Goal: Task Accomplishment & Management: Complete application form

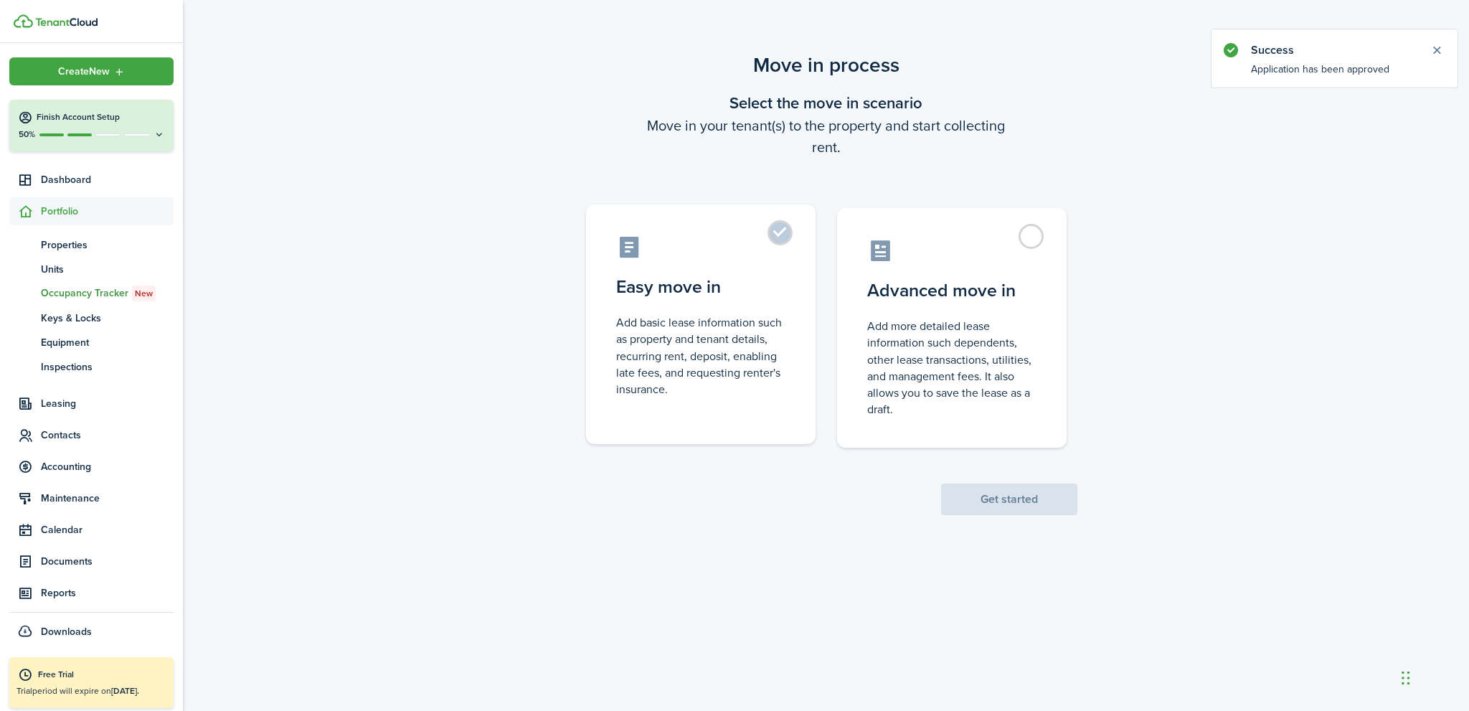
click at [778, 230] on label "Easy move in Add basic lease information such as property and tenant details, r…" at bounding box center [701, 324] width 230 height 240
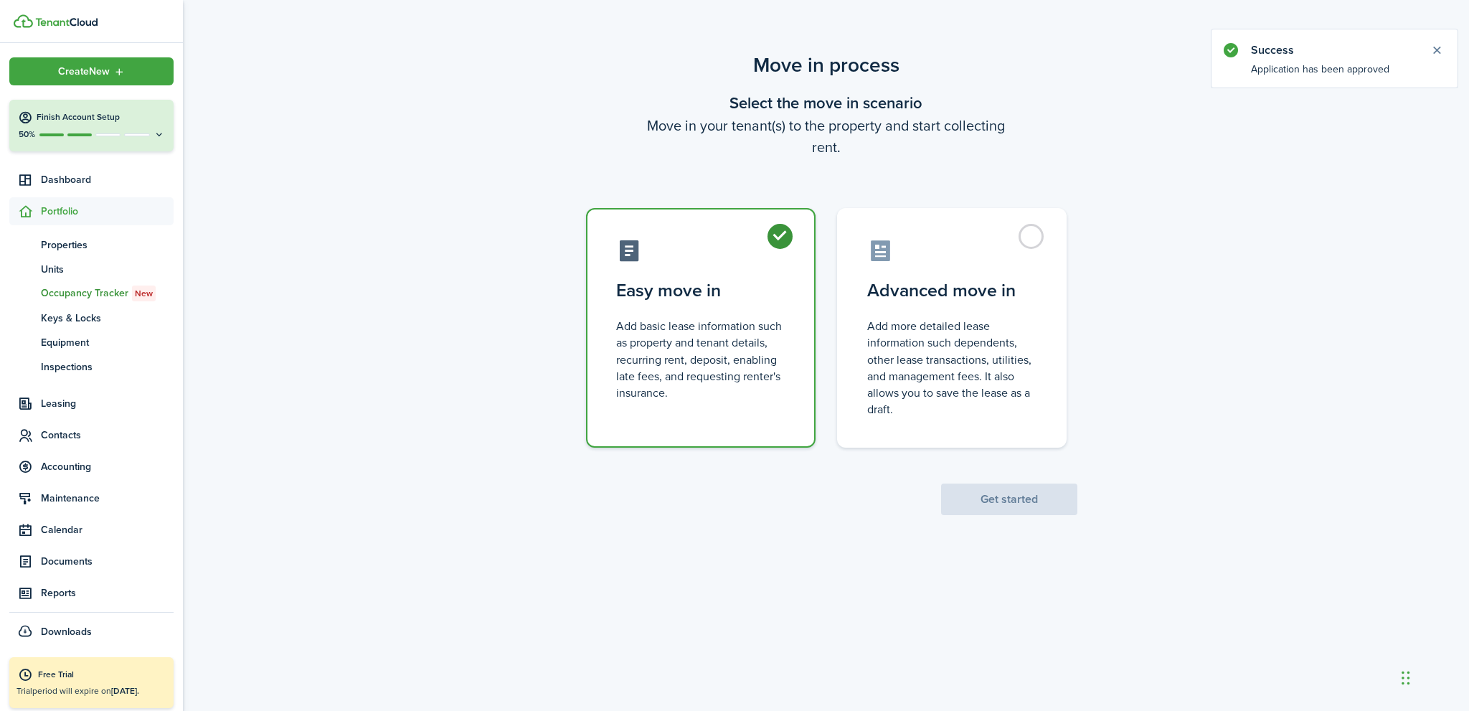
radio input "true"
click at [977, 494] on button "Get started" at bounding box center [1009, 500] width 136 height 32
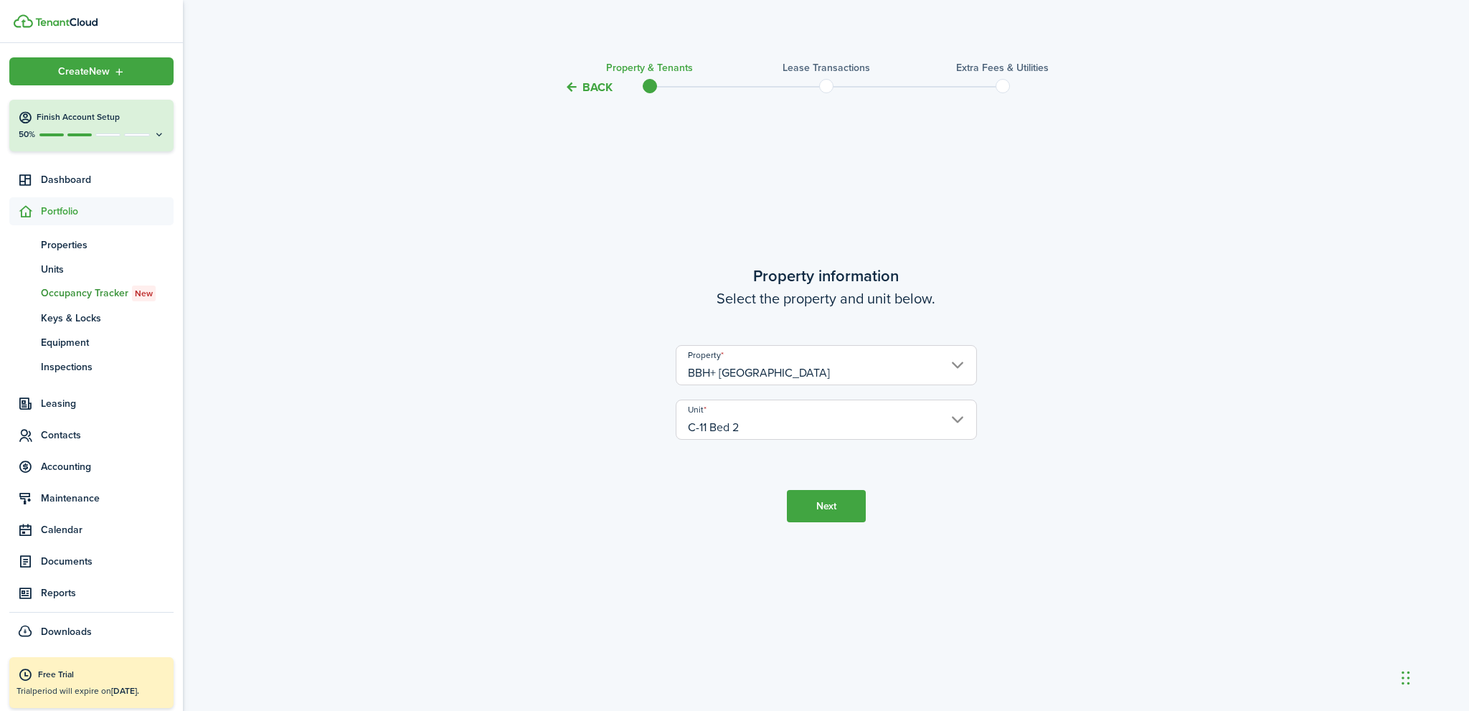
click at [816, 504] on button "Next" at bounding box center [826, 506] width 79 height 32
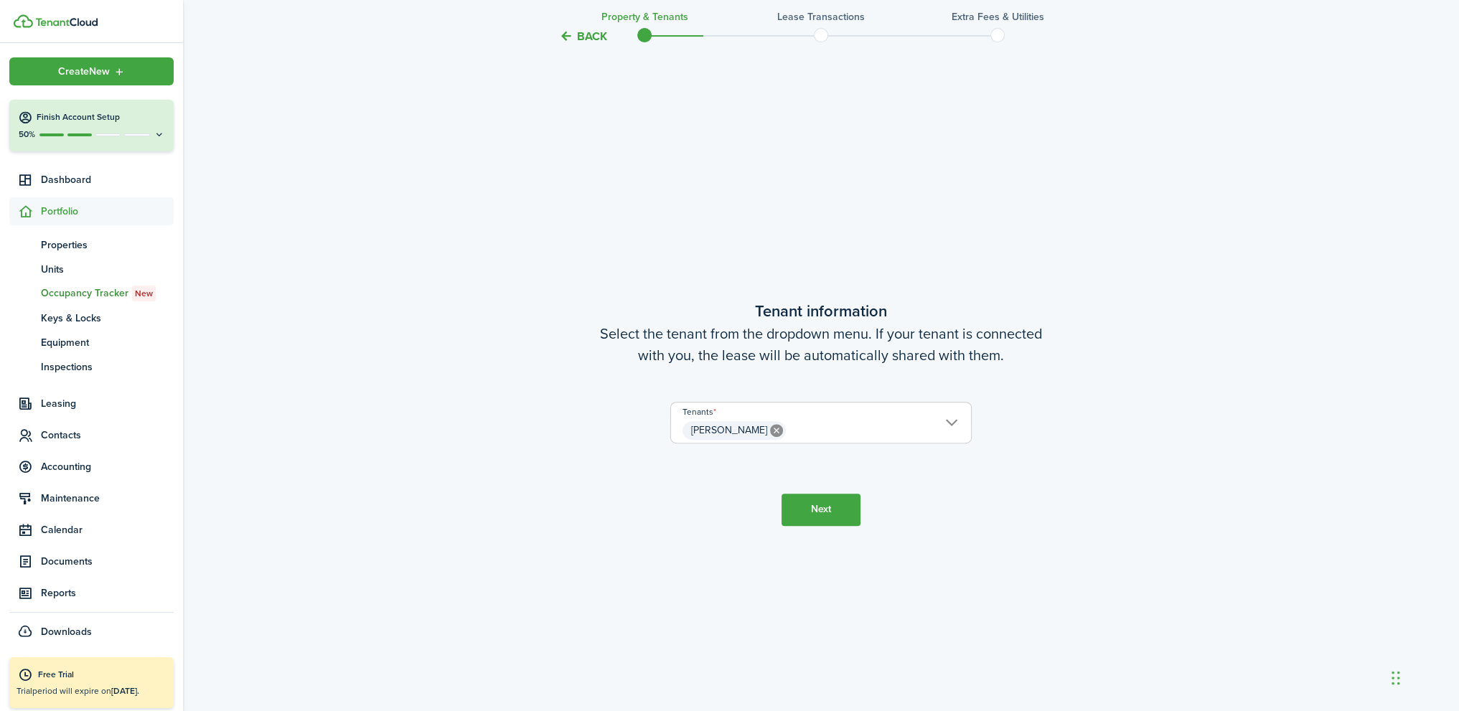
click at [821, 514] on button "Next" at bounding box center [820, 510] width 79 height 32
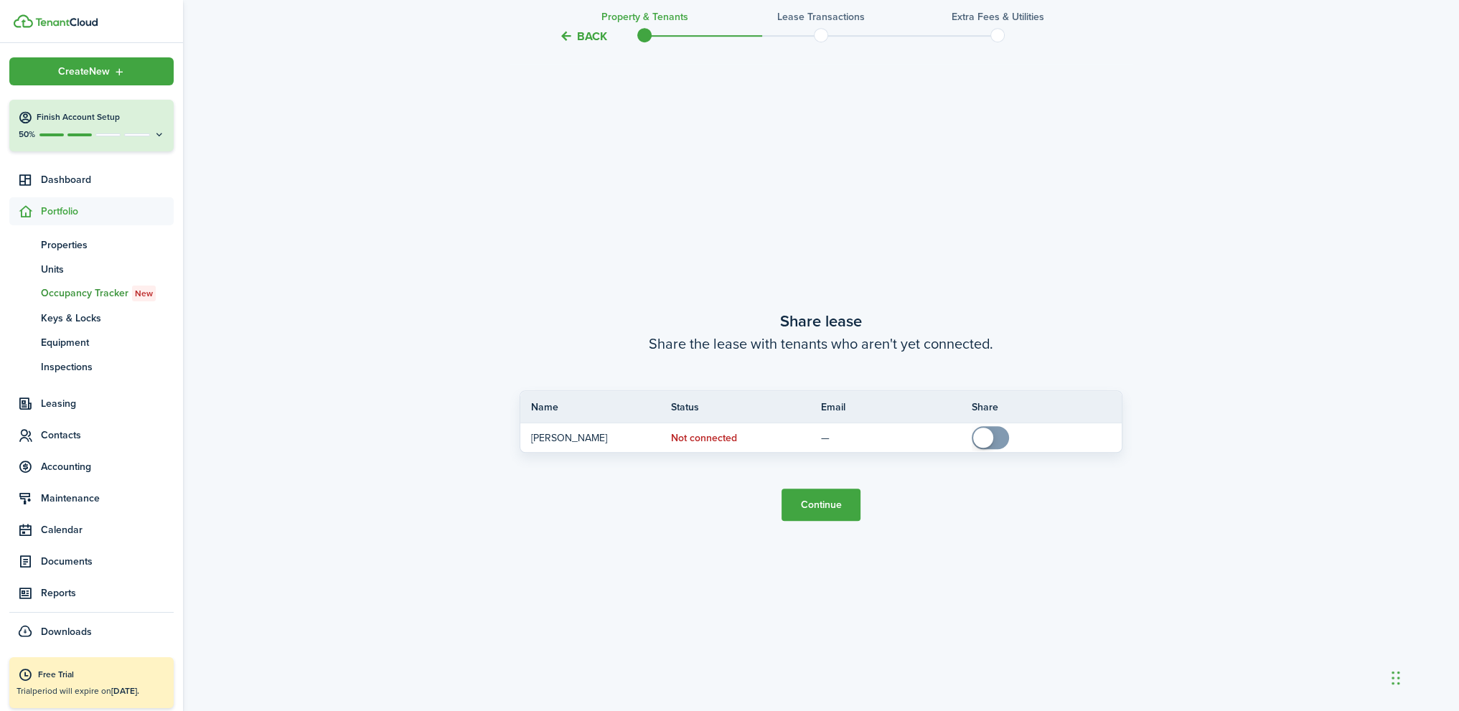
scroll to position [1326, 0]
click at [822, 507] on button "Continue" at bounding box center [820, 502] width 79 height 32
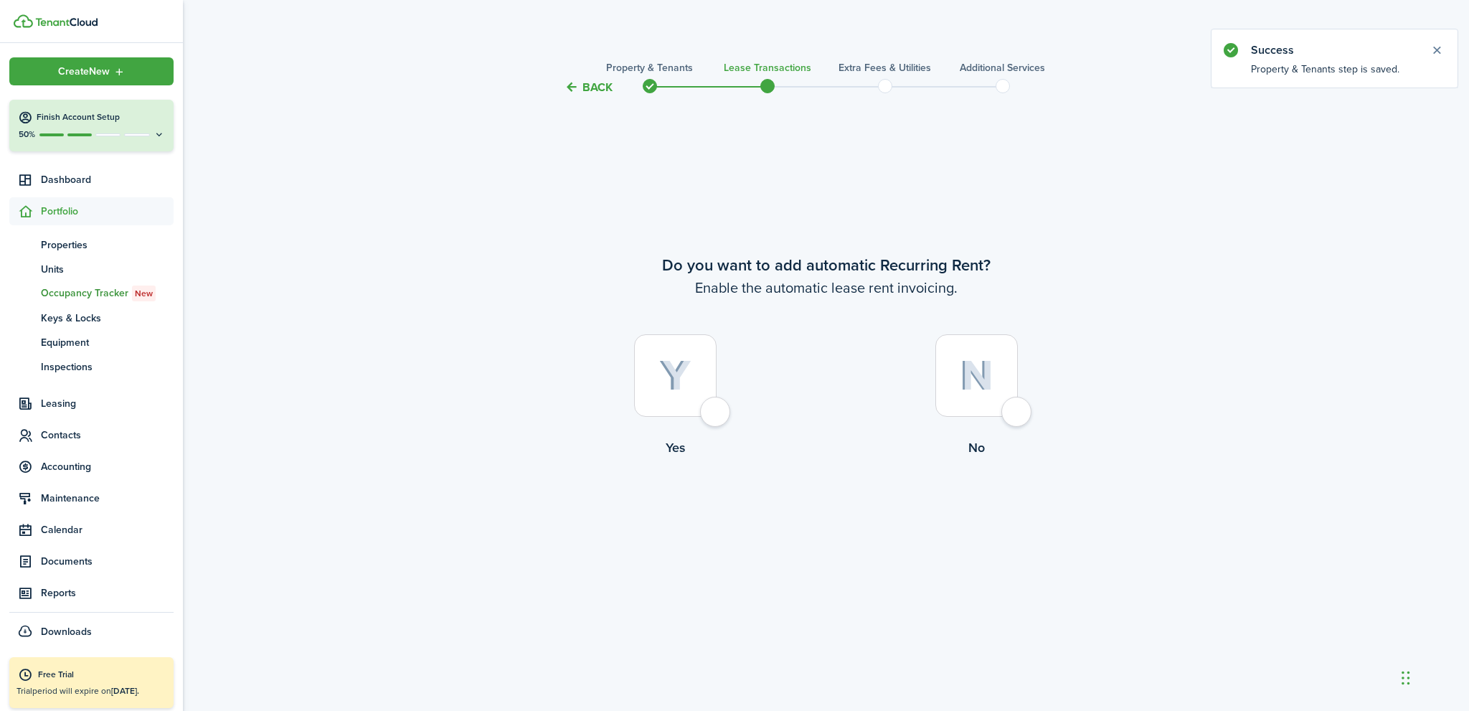
click at [717, 413] on div at bounding box center [675, 375] width 83 height 83
radio input "true"
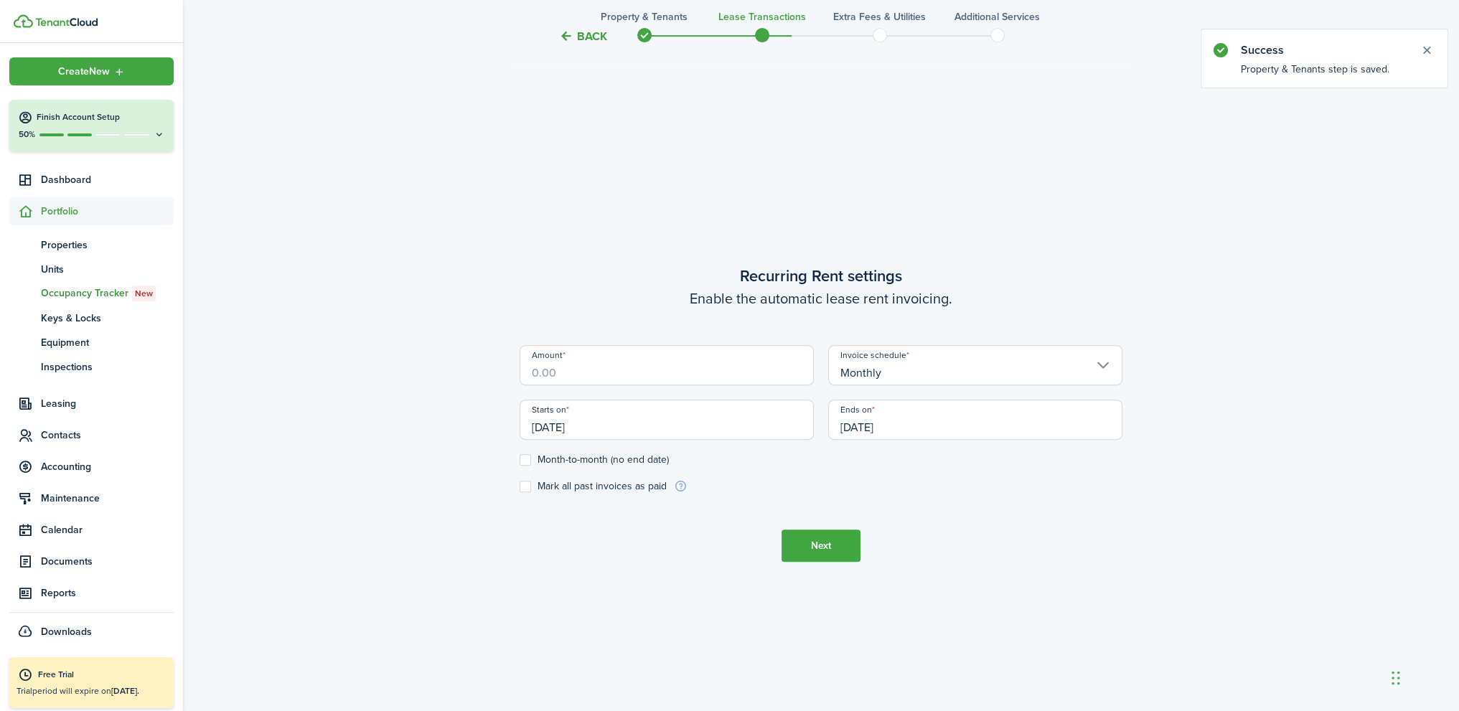
scroll to position [615, 0]
click at [664, 375] on input "Amount" at bounding box center [666, 364] width 294 height 40
type input "$290.50"
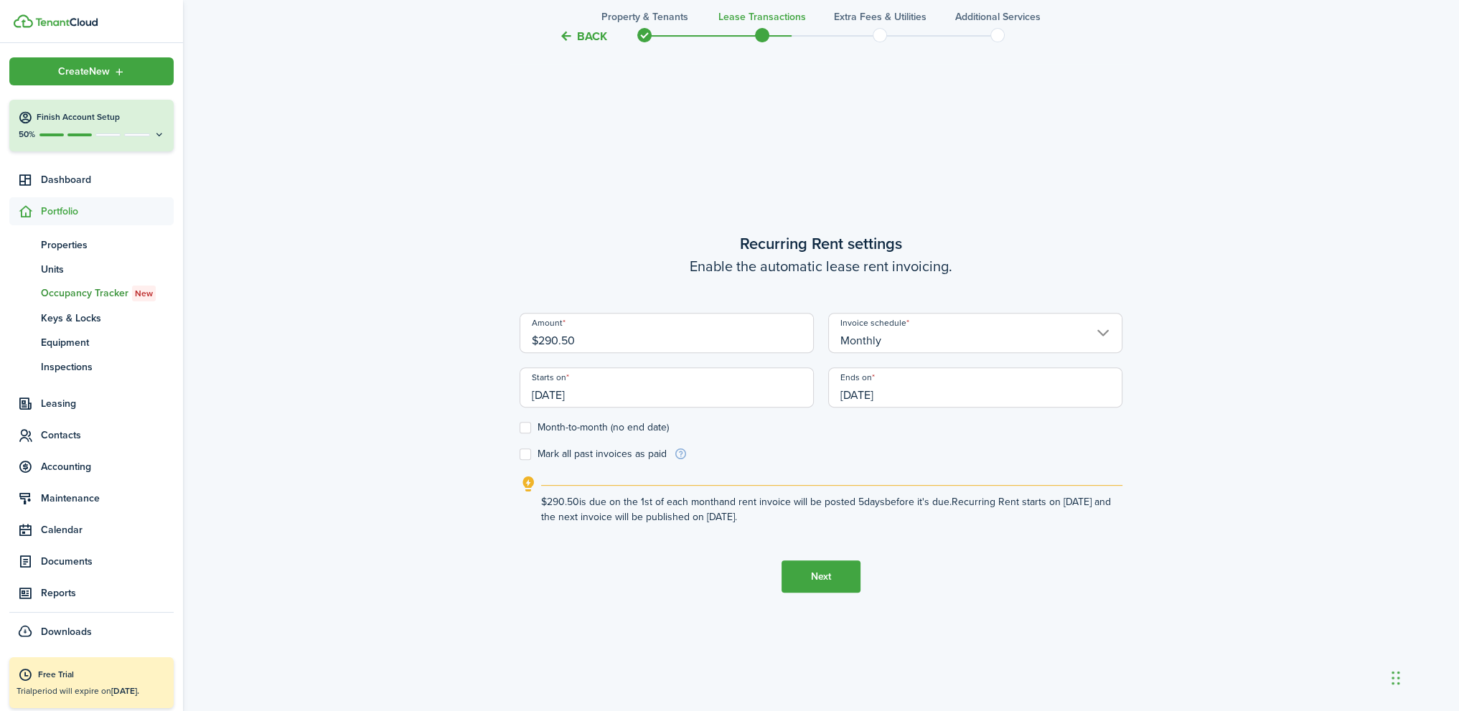
click at [913, 401] on input "[DATE]" at bounding box center [975, 387] width 294 height 40
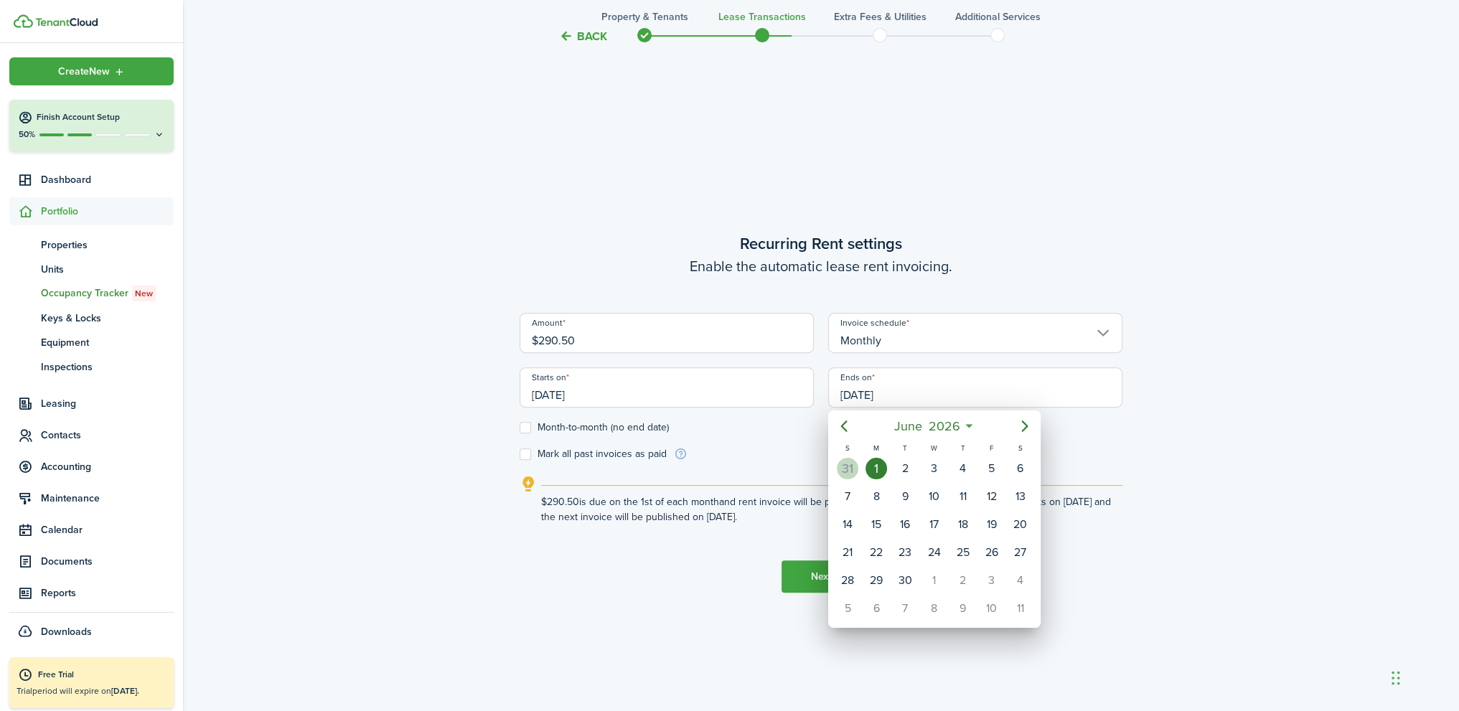
click at [848, 472] on div "31" at bounding box center [848, 469] width 22 height 22
type input "[DATE]"
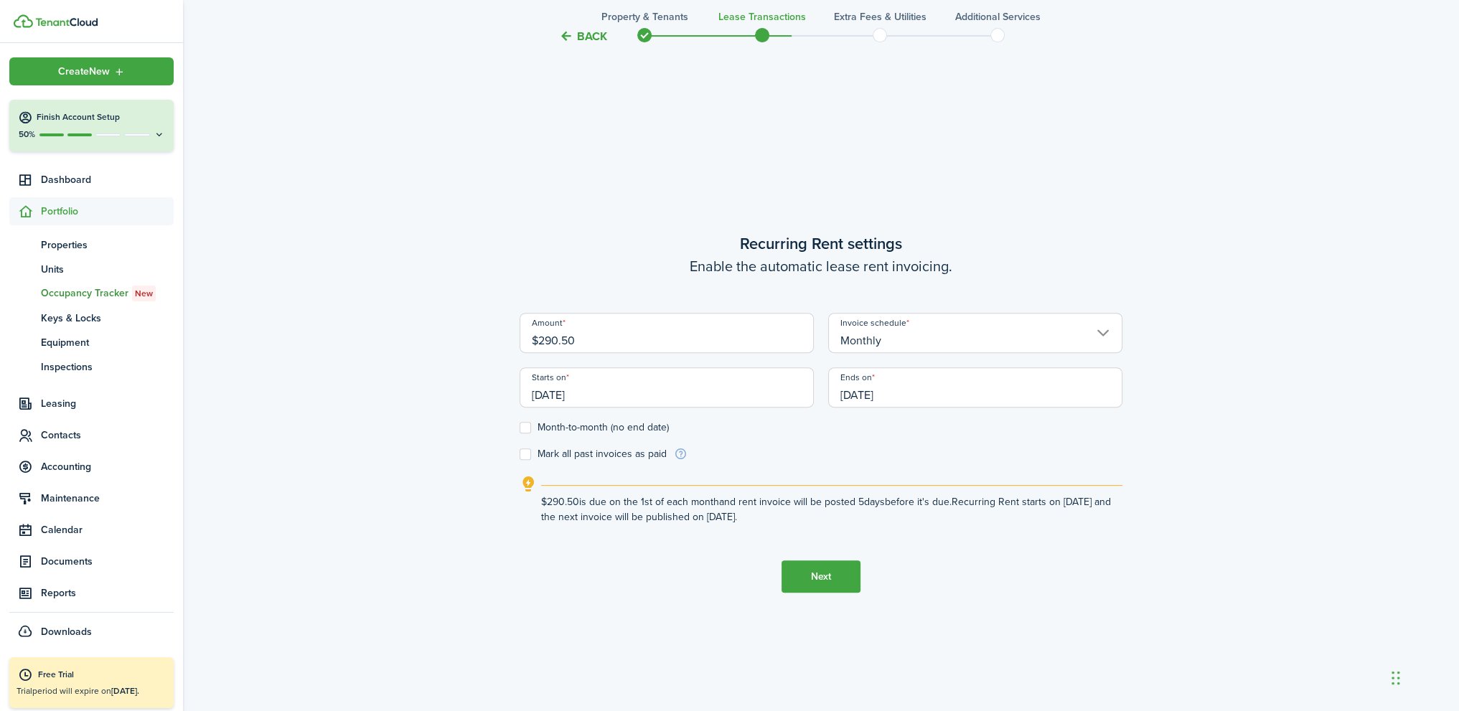
click at [832, 575] on button "Next" at bounding box center [820, 576] width 79 height 32
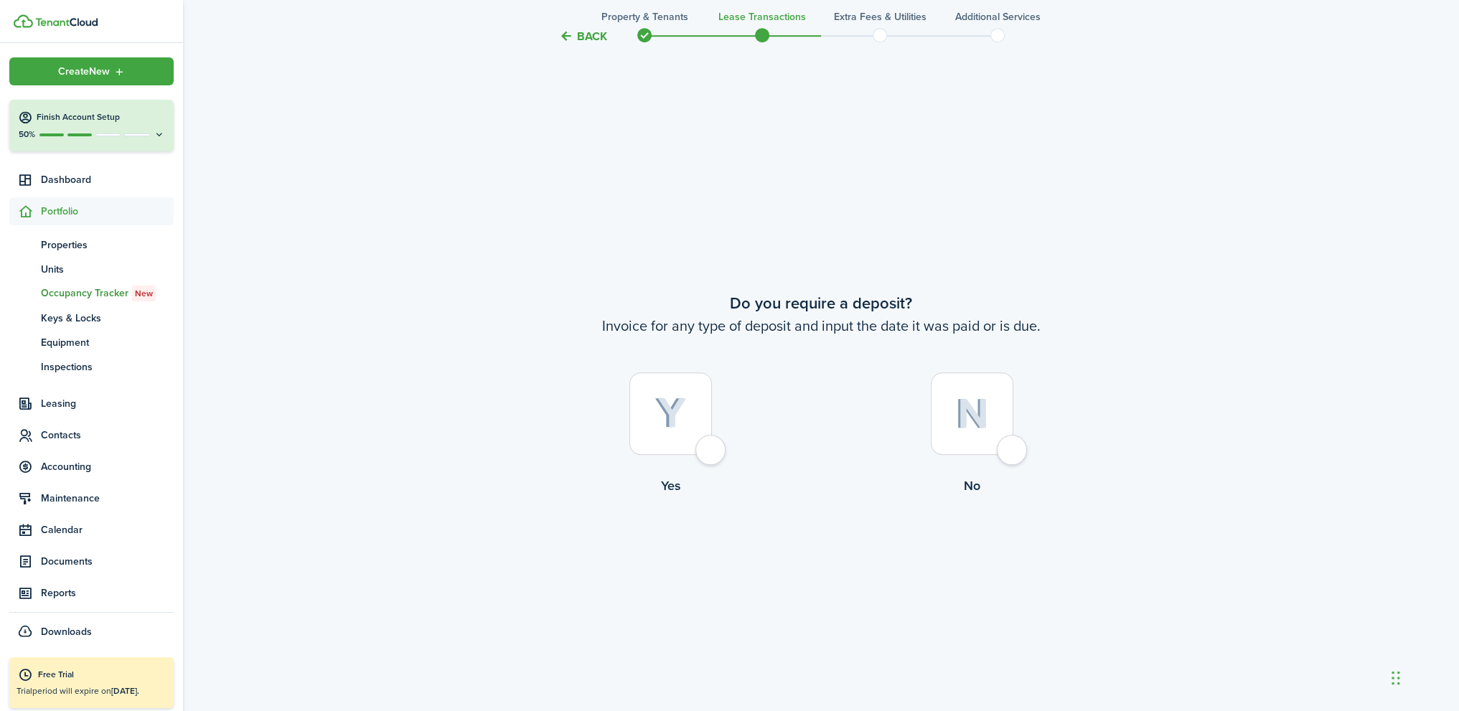
scroll to position [1326, 0]
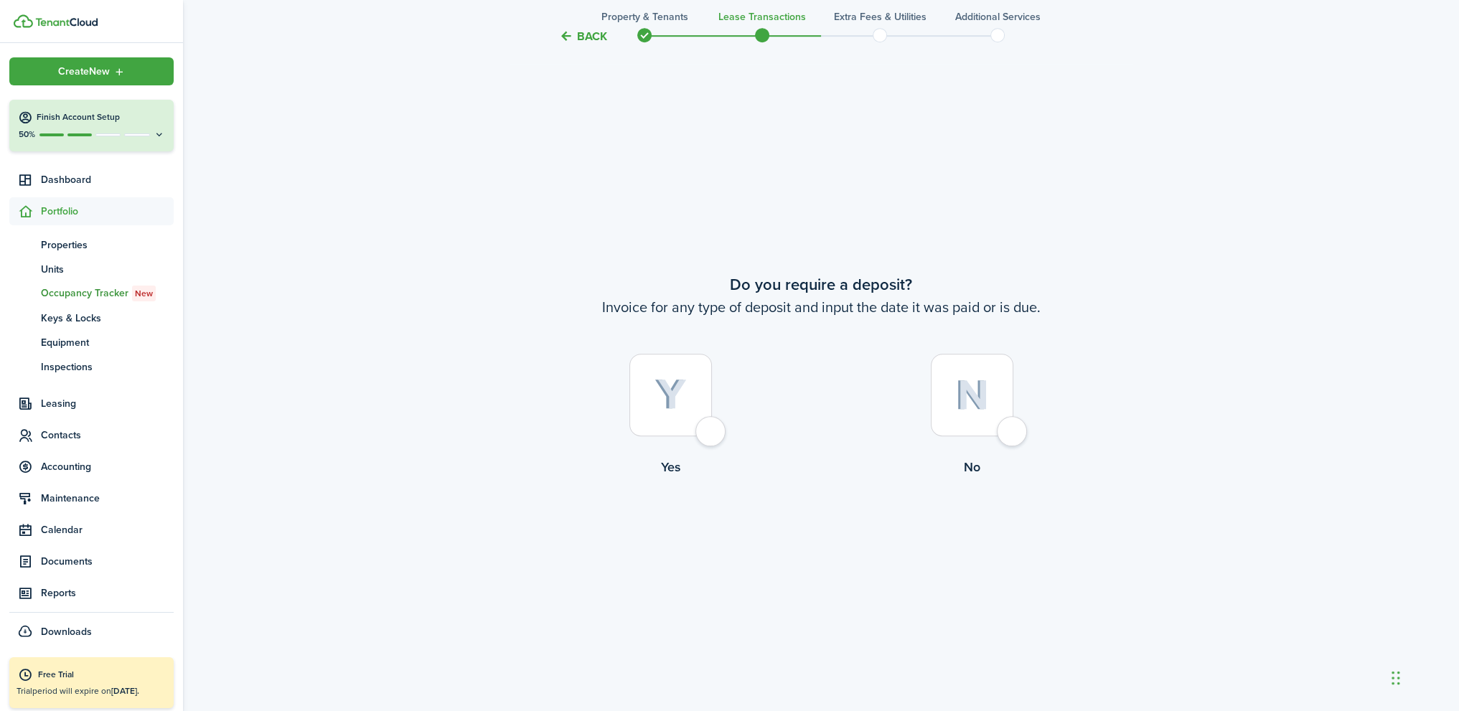
click at [1013, 431] on div at bounding box center [972, 395] width 83 height 83
radio input "true"
click at [1012, 428] on div at bounding box center [972, 394] width 83 height 83
radio input "true"
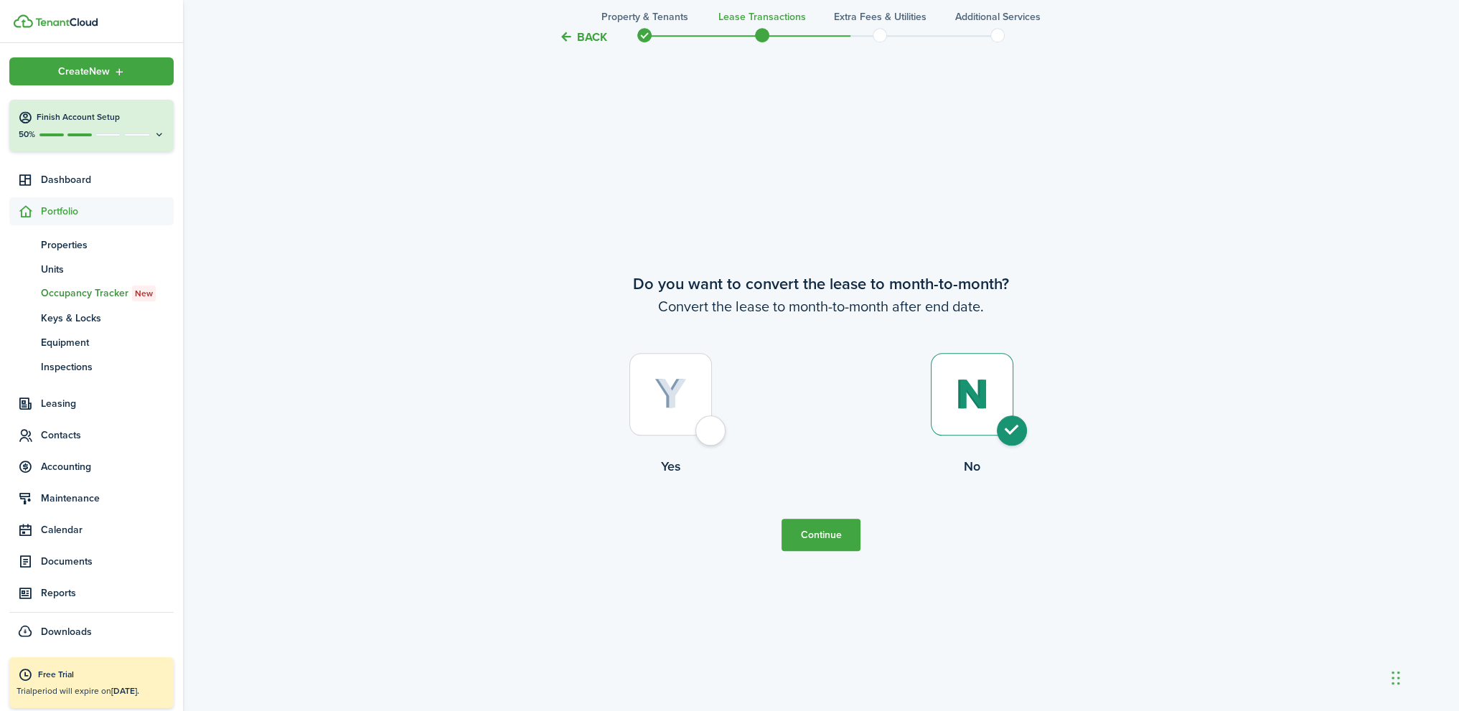
click at [844, 539] on button "Continue" at bounding box center [820, 535] width 79 height 32
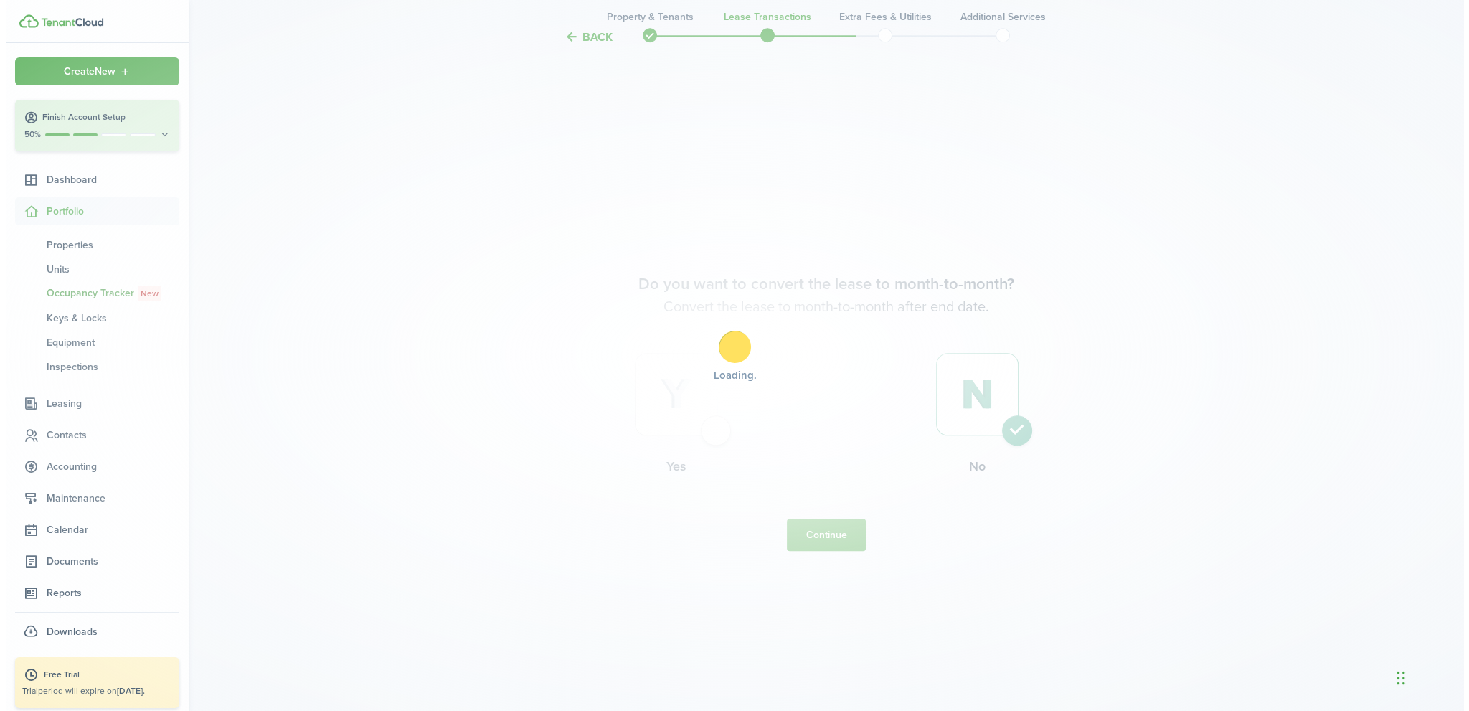
scroll to position [0, 0]
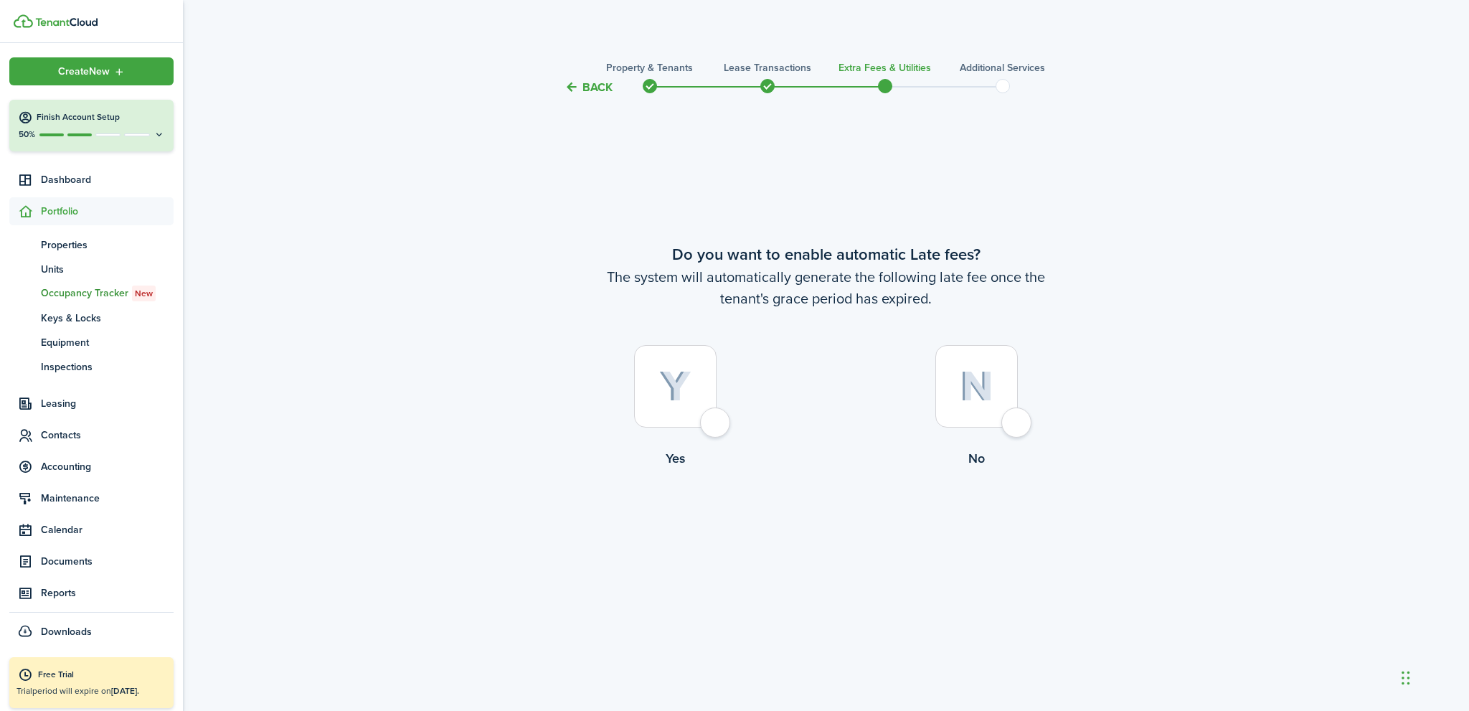
click at [1018, 425] on div at bounding box center [977, 386] width 83 height 83
radio input "true"
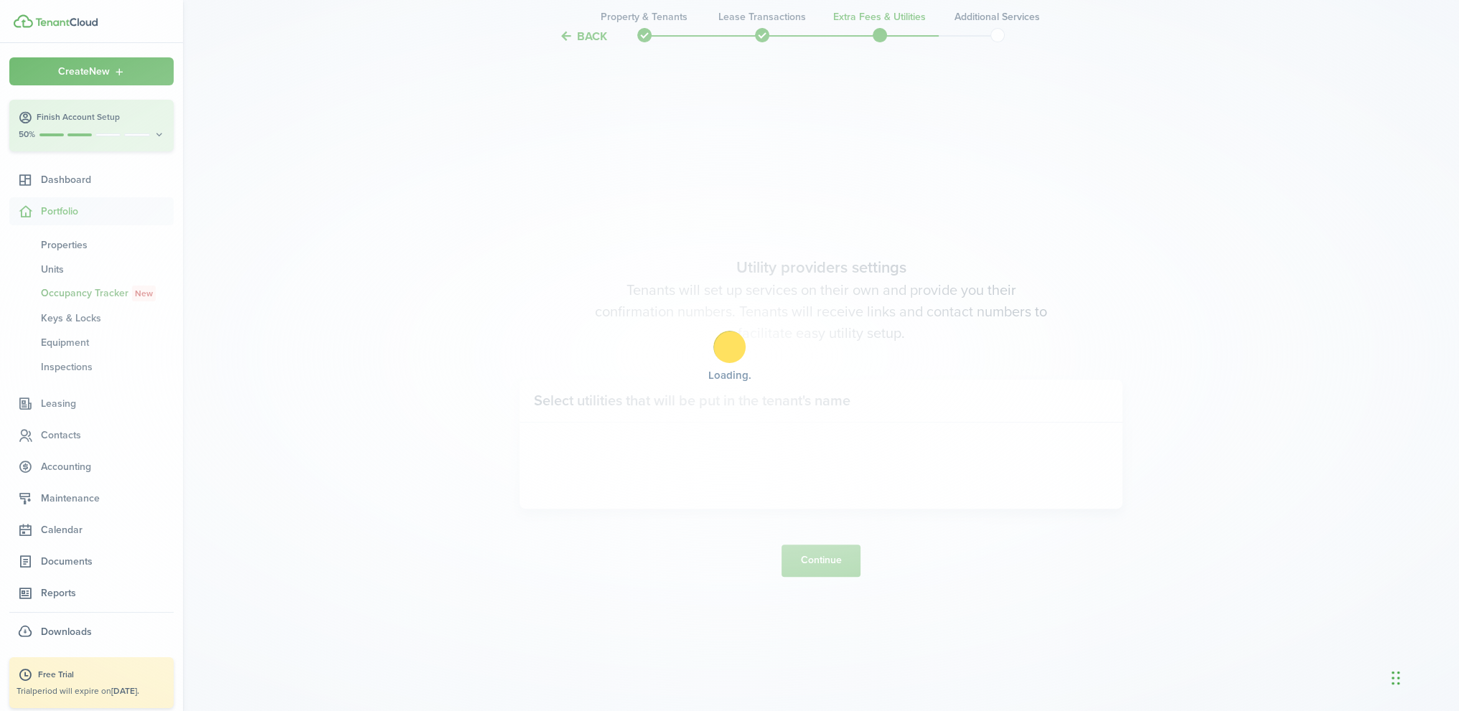
scroll to position [615, 0]
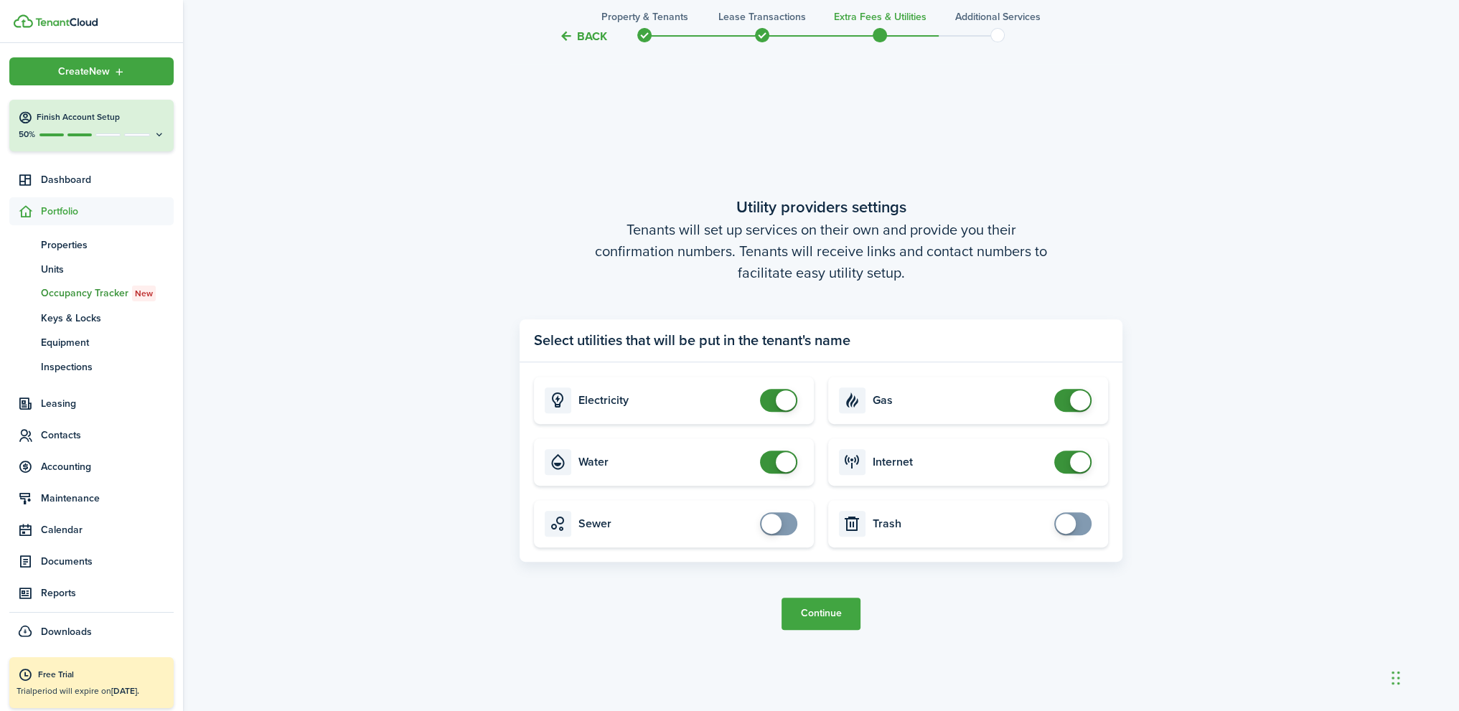
checkbox input "false"
click at [771, 392] on span at bounding box center [778, 400] width 14 height 23
checkbox input "false"
click at [771, 456] on span at bounding box center [778, 462] width 14 height 23
checkbox input "false"
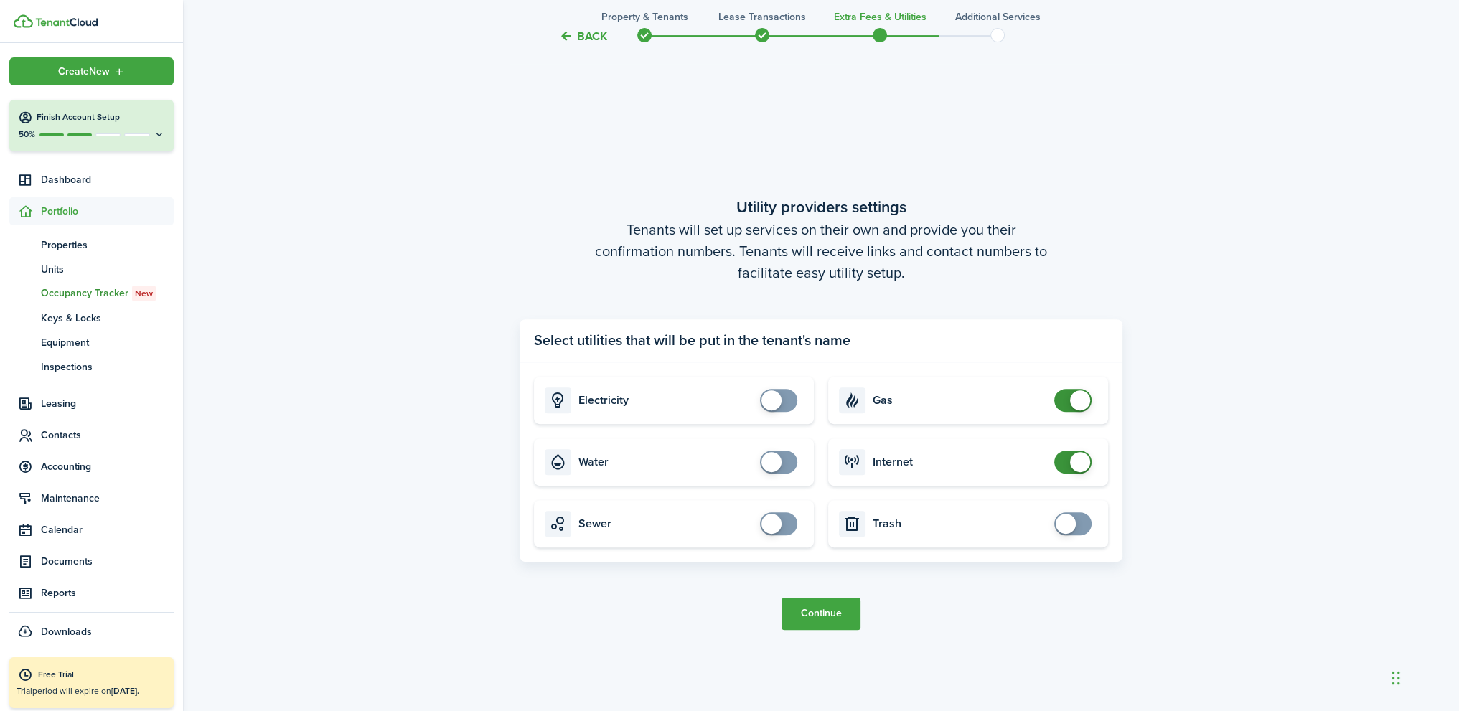
click at [1066, 403] on span at bounding box center [1072, 400] width 14 height 23
checkbox input "false"
click at [1065, 460] on span at bounding box center [1072, 462] width 14 height 23
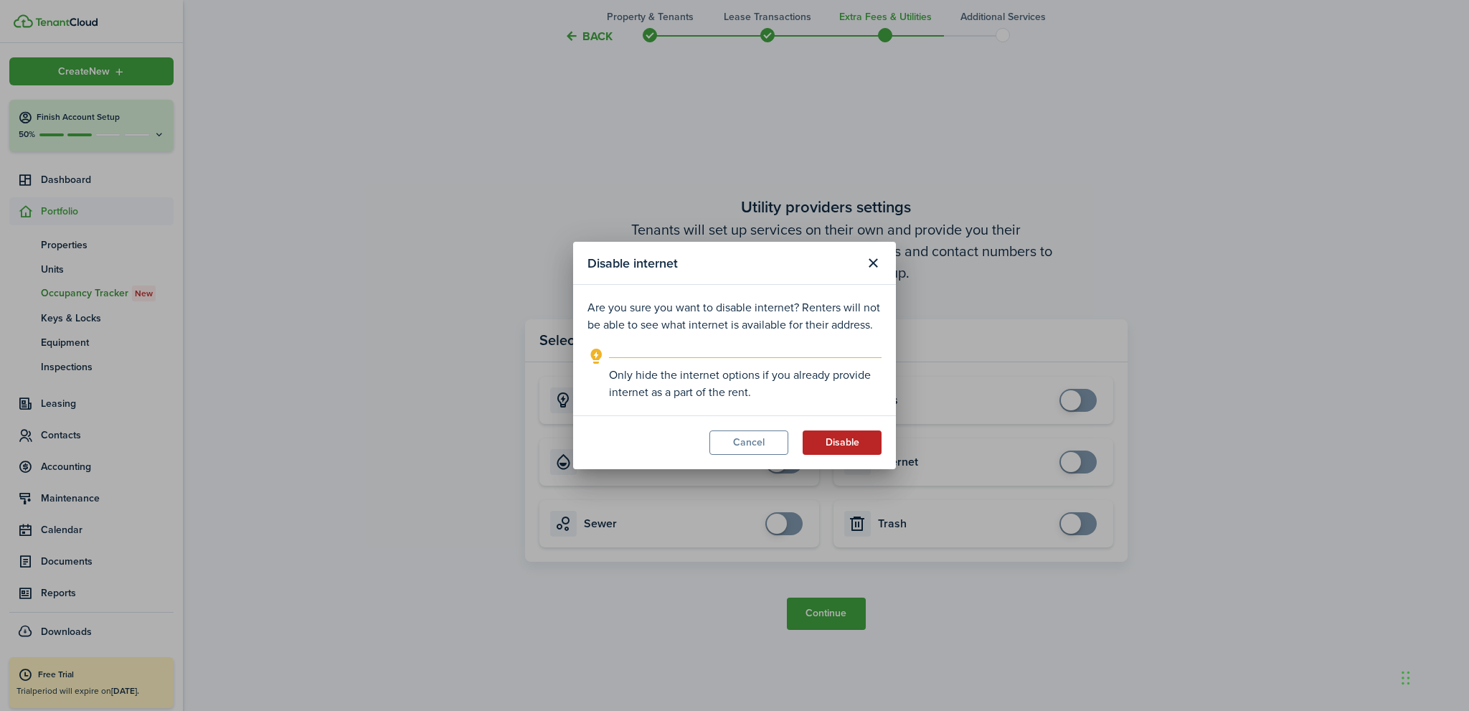
click at [844, 445] on button "Disable" at bounding box center [842, 442] width 79 height 24
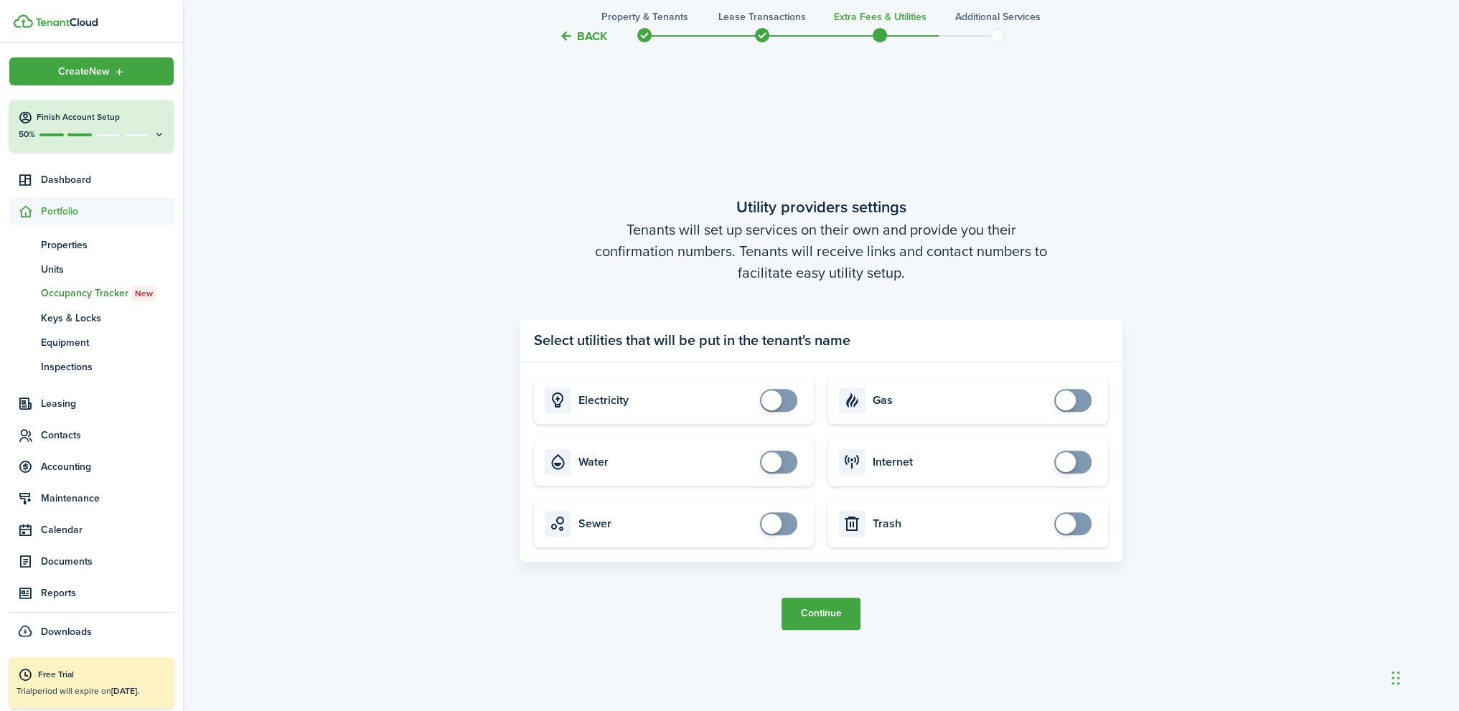
click at [834, 614] on button "Continue" at bounding box center [820, 614] width 79 height 32
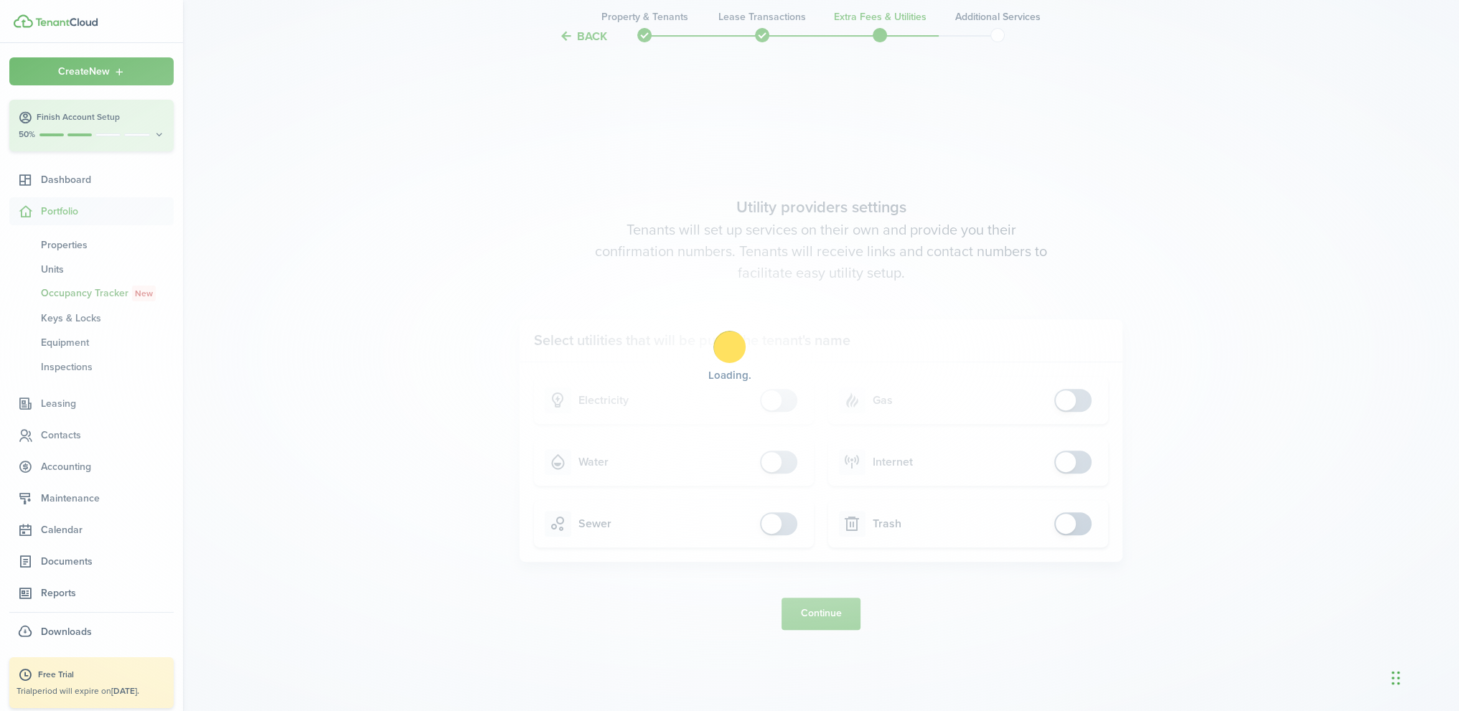
scroll to position [0, 0]
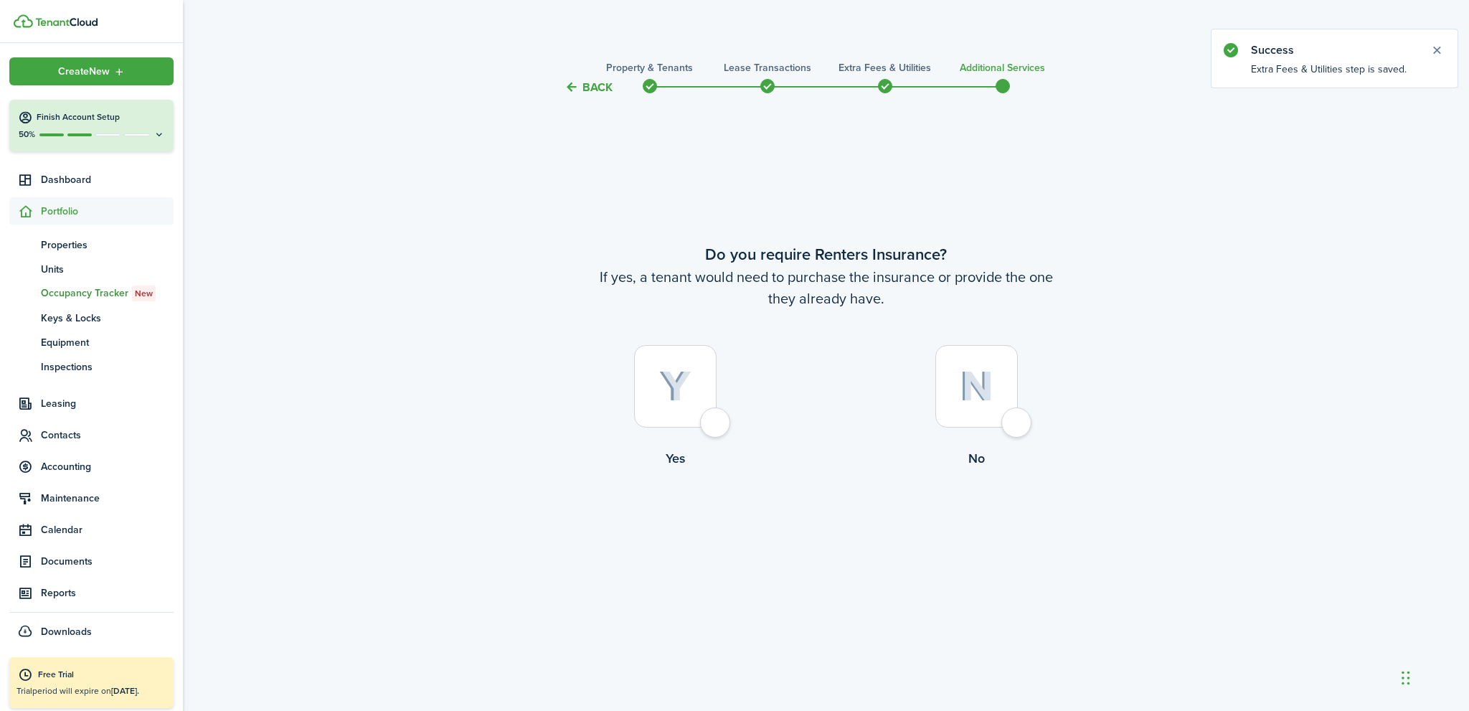
click at [1018, 419] on div at bounding box center [977, 386] width 83 height 83
radio input "true"
click at [825, 528] on button "Complete move in" at bounding box center [825, 528] width 105 height 32
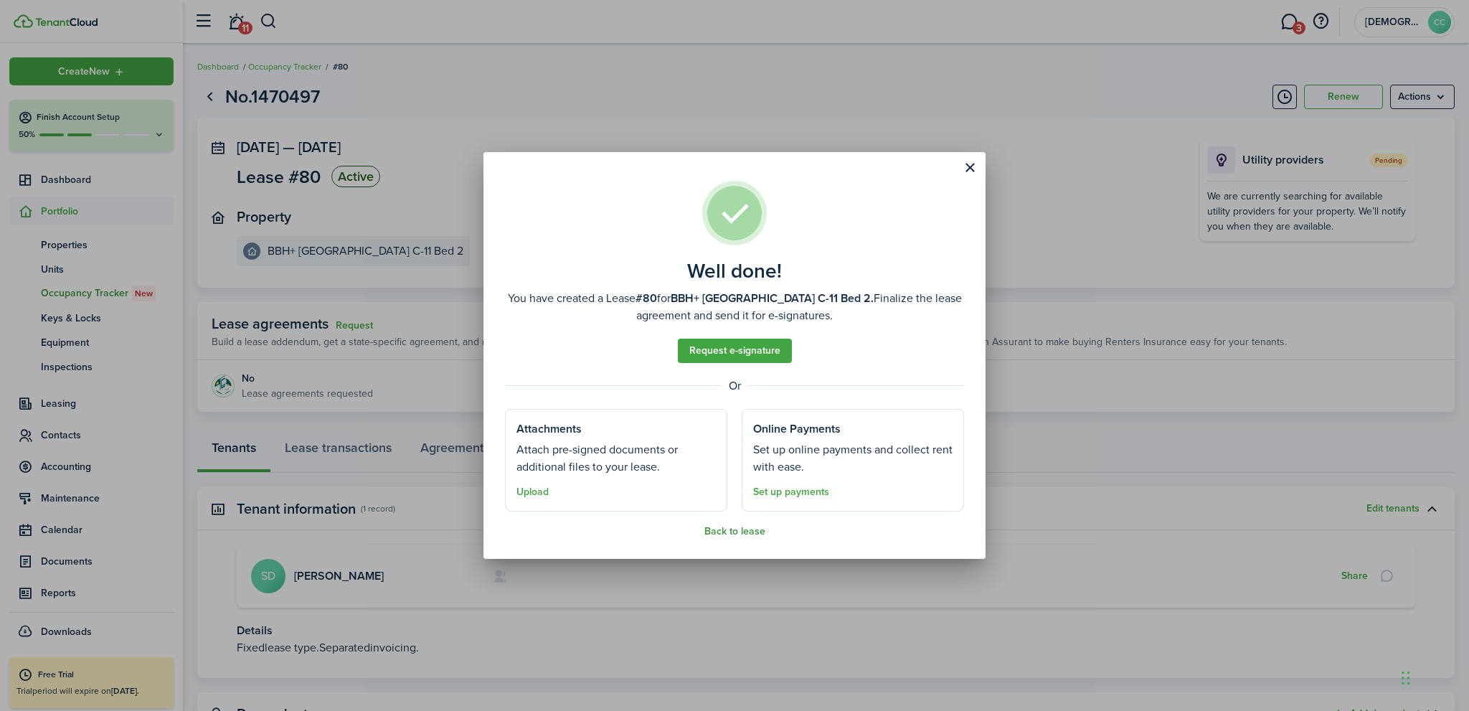
click at [738, 534] on button "Back to lease" at bounding box center [735, 531] width 61 height 11
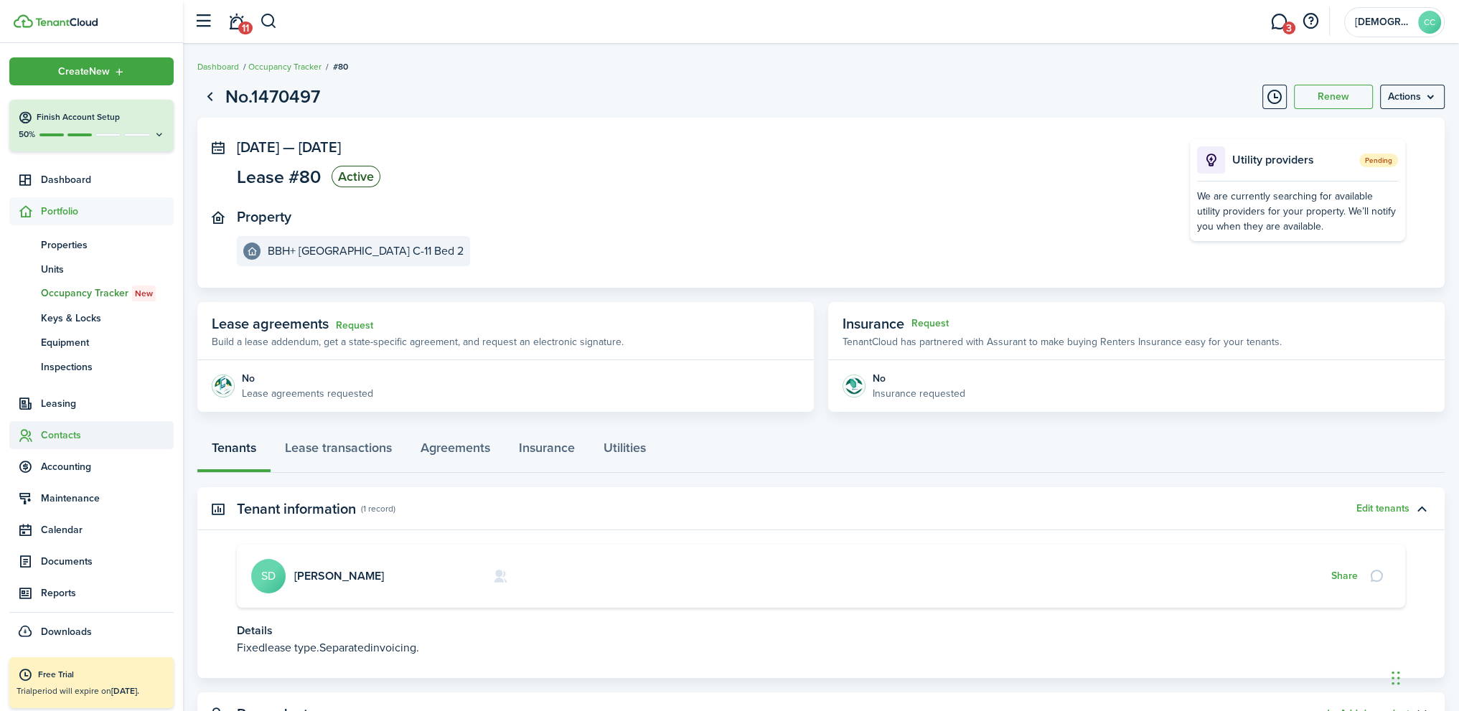
click at [68, 431] on span "Contacts" at bounding box center [107, 435] width 133 height 15
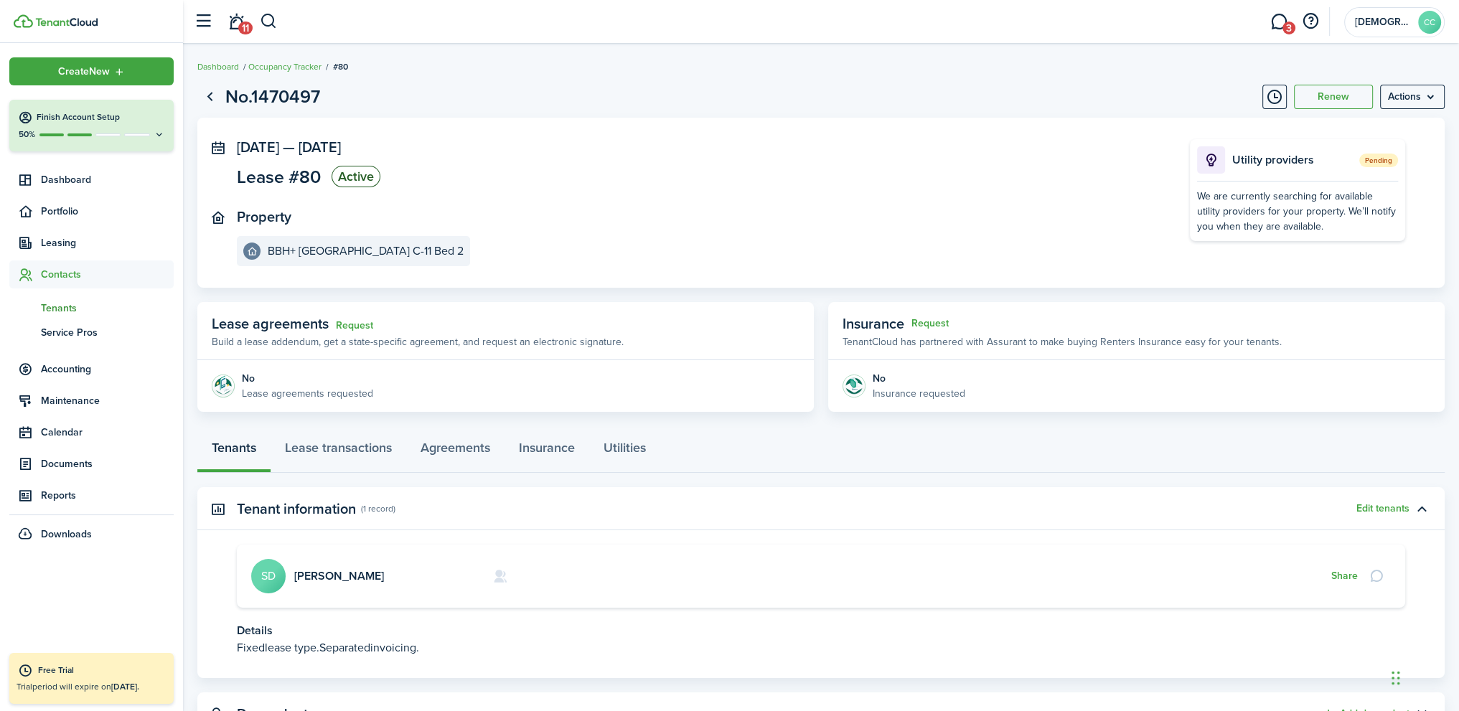
click at [56, 311] on span "Tenants" at bounding box center [107, 308] width 133 height 15
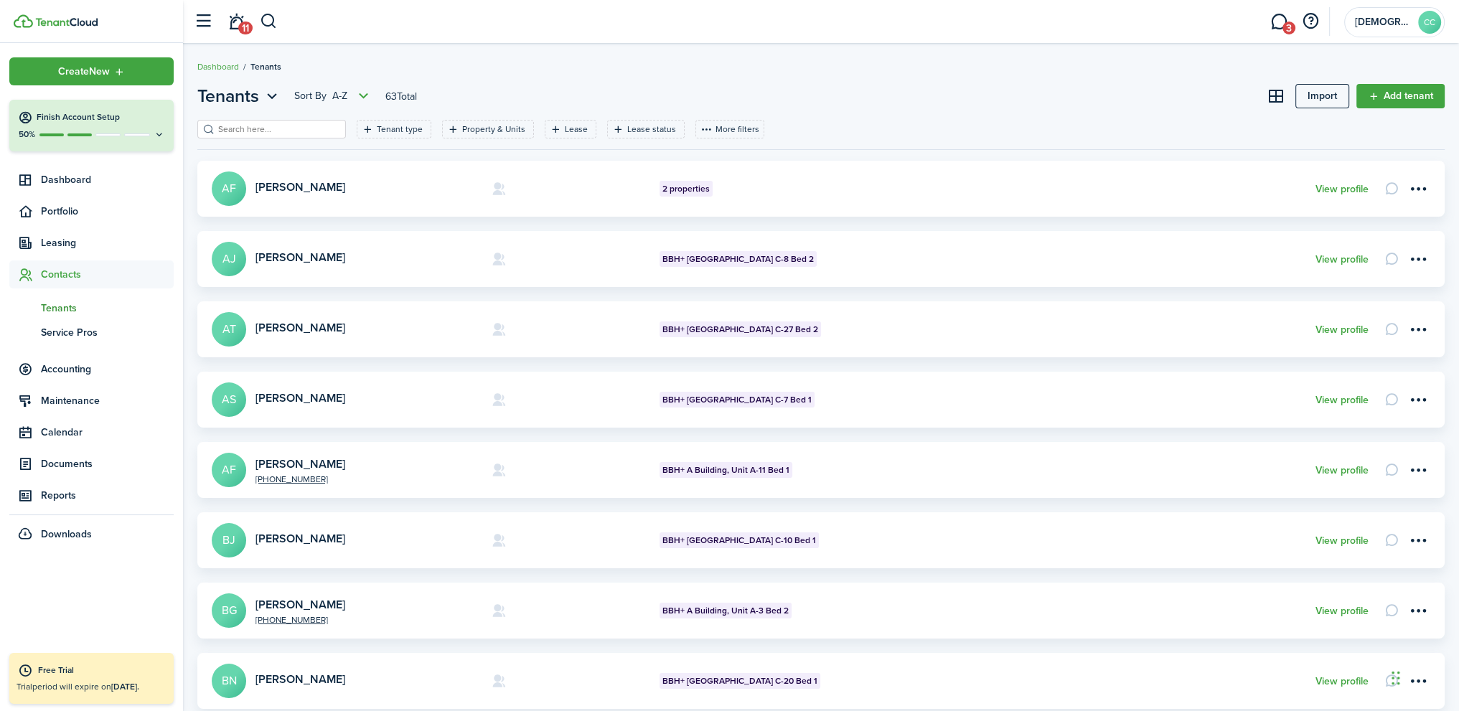
click at [247, 128] on input "search" at bounding box center [278, 130] width 126 height 14
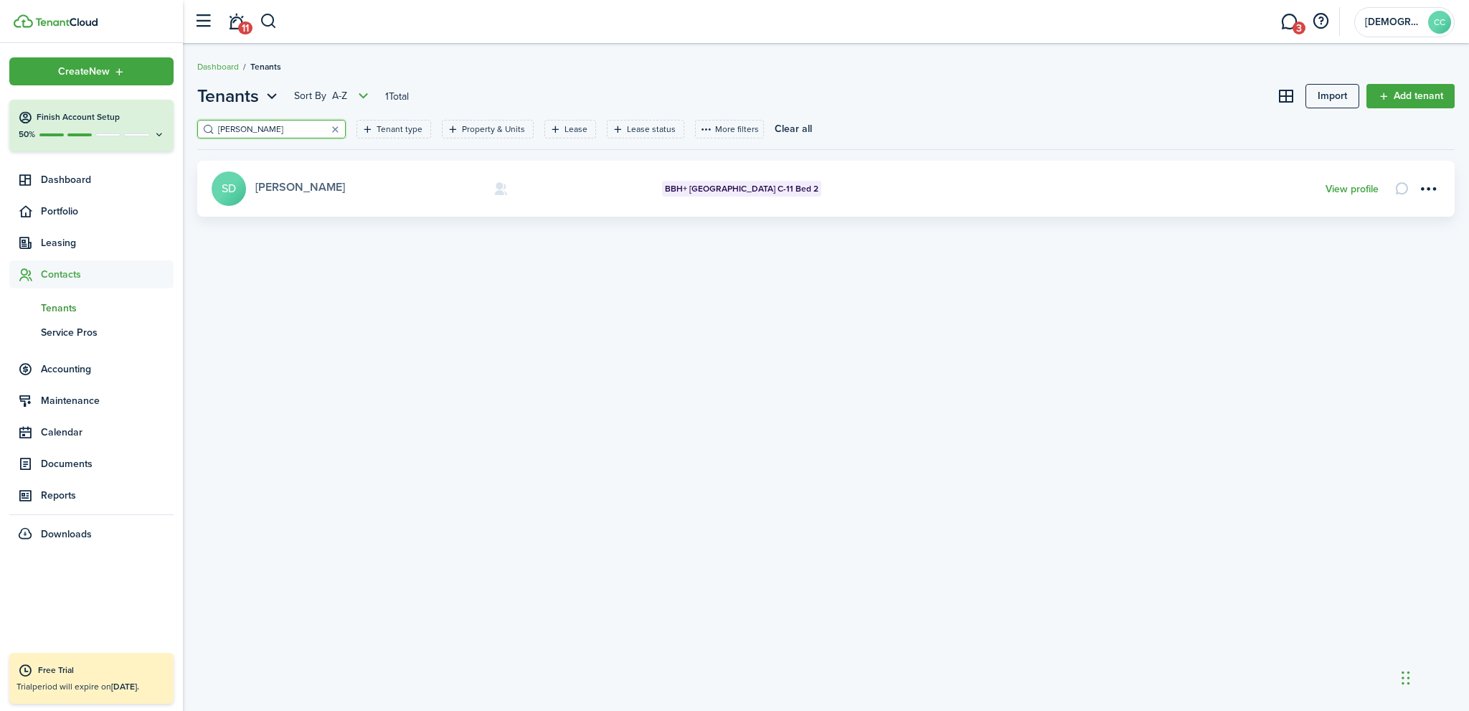
type input "[PERSON_NAME]"
click at [296, 185] on link "[PERSON_NAME]" at bounding box center [300, 187] width 90 height 17
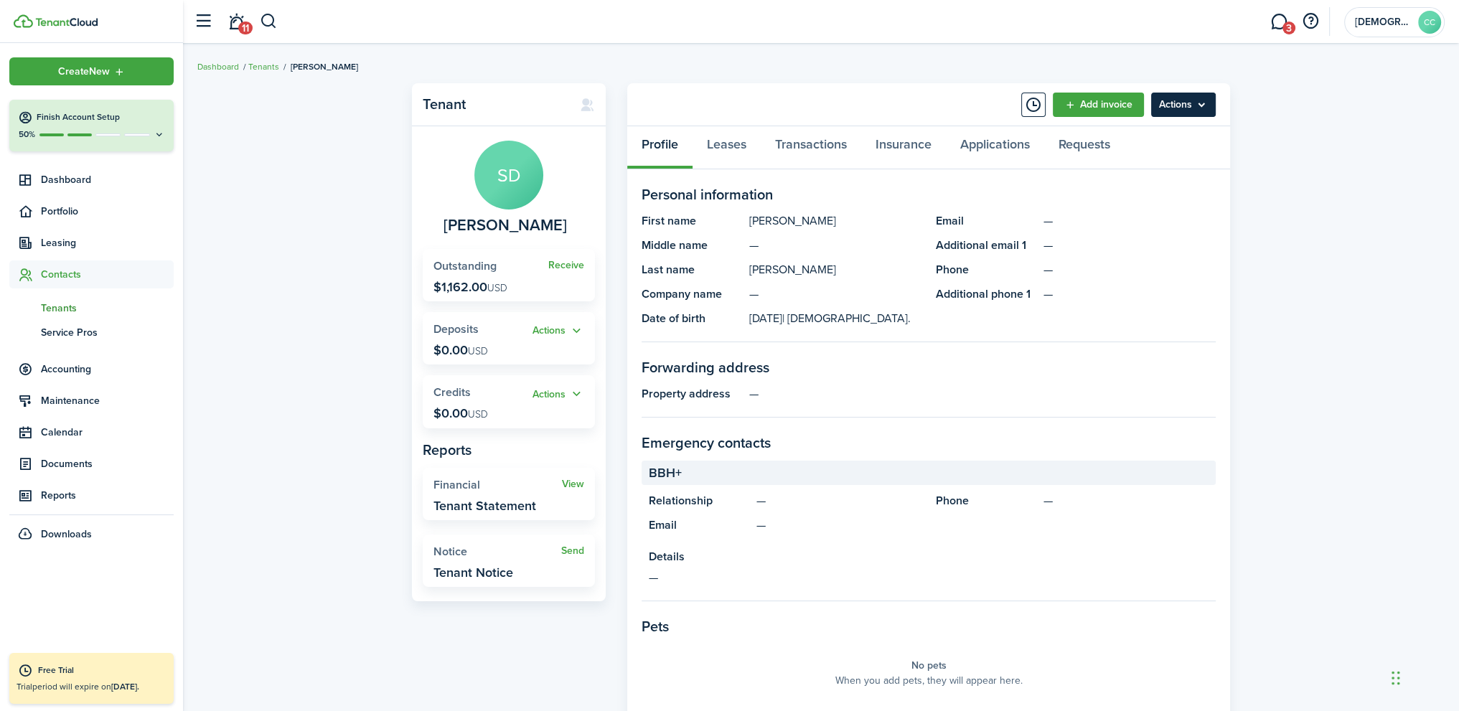
click at [1185, 105] on menu-btn "Actions" at bounding box center [1183, 105] width 65 height 24
click at [1138, 137] on link "Edit" at bounding box center [1153, 136] width 126 height 24
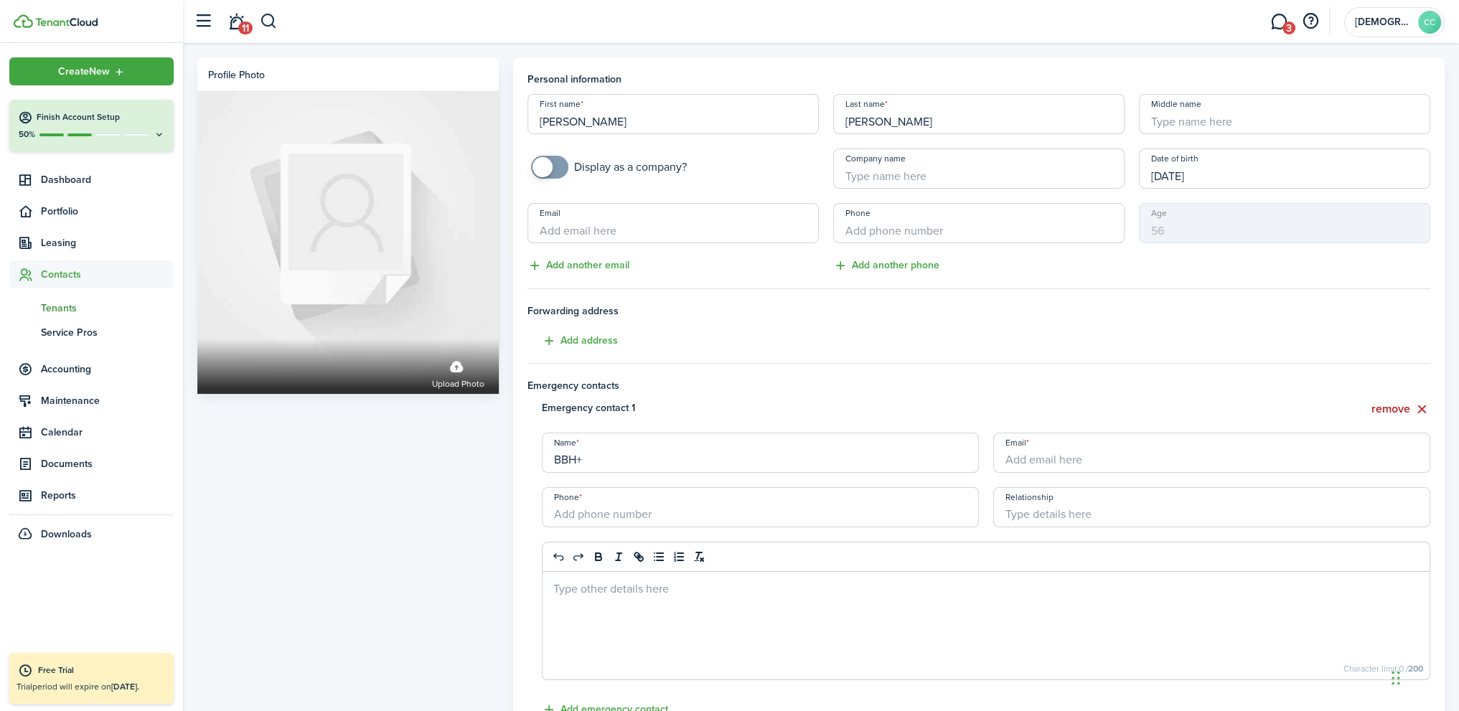
click at [913, 178] on input "Company name" at bounding box center [978, 169] width 291 height 40
type input "AMI 30 6125"
drag, startPoint x: 1401, startPoint y: 407, endPoint x: 1372, endPoint y: 437, distance: 41.6
click at [1400, 407] on button "remove" at bounding box center [1400, 409] width 59 height 18
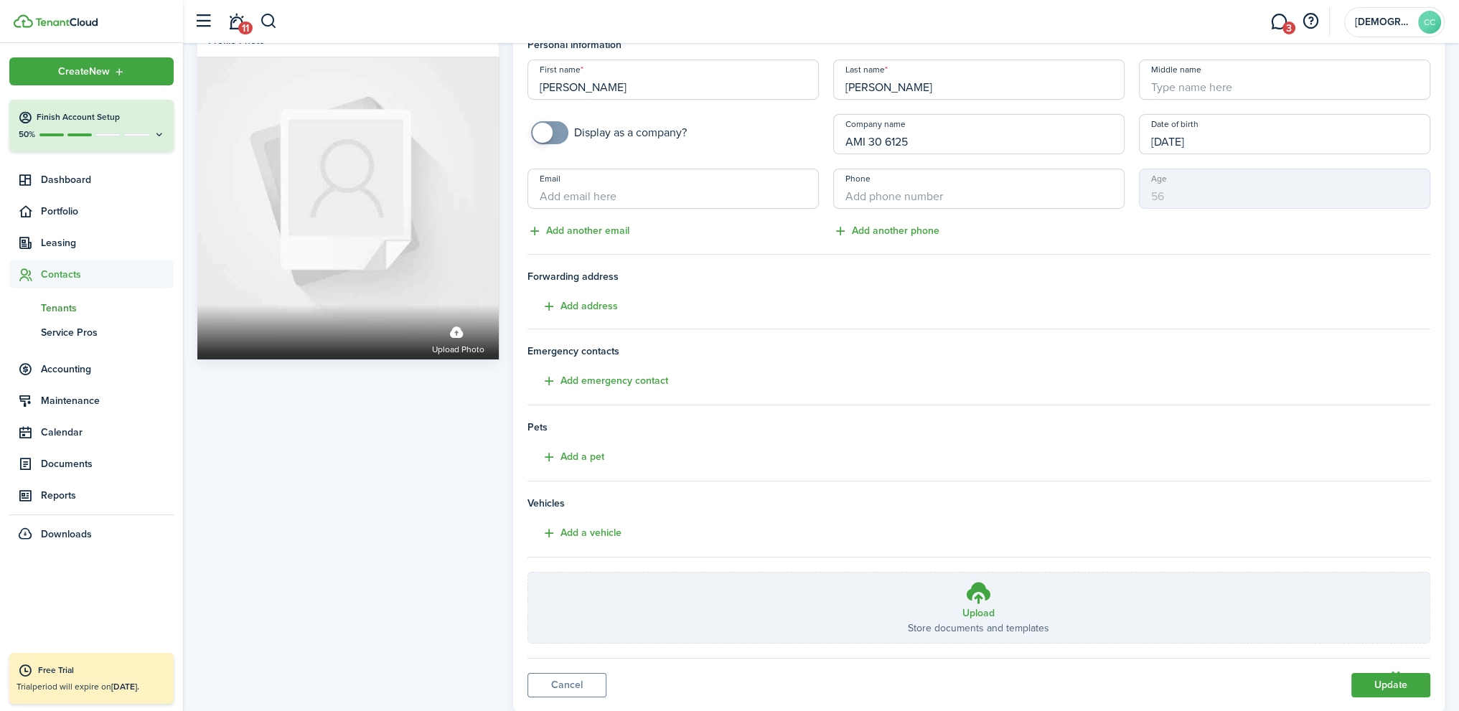
scroll to position [72, 0]
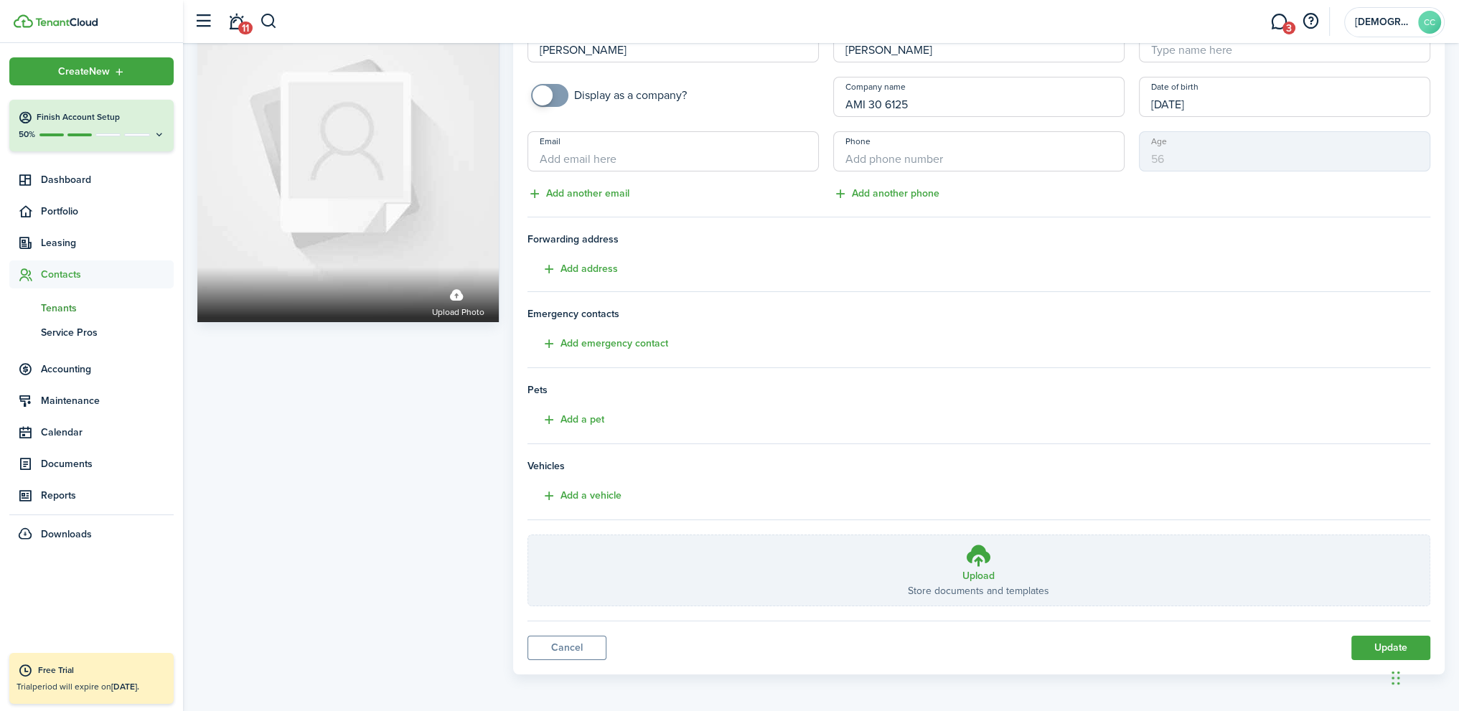
click at [1388, 642] on iframe "Chat Widget" at bounding box center [1423, 676] width 72 height 69
click at [1378, 647] on button "Update" at bounding box center [1390, 648] width 79 height 24
